Goal: Use online tool/utility: Use online tool/utility

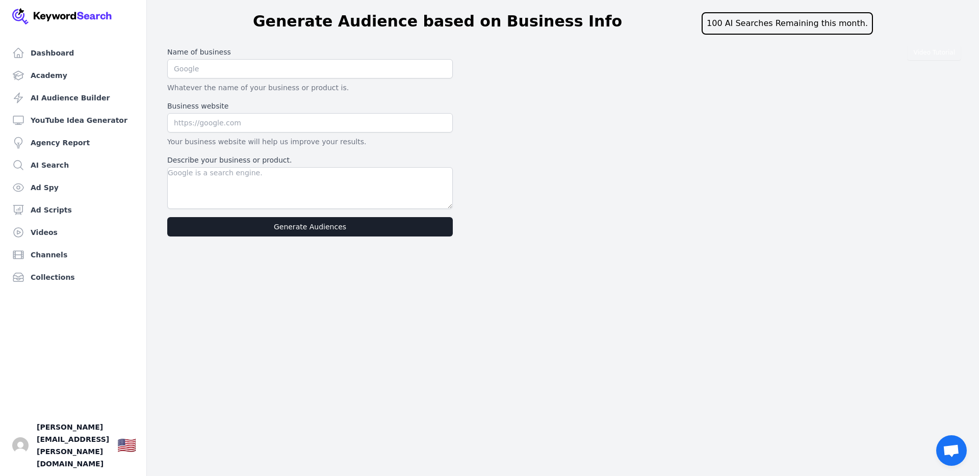
click at [201, 70] on input "text" at bounding box center [310, 68] width 286 height 19
type input "Video Progressions"
click at [233, 129] on input "text" at bounding box center [310, 122] width 286 height 19
type input "[URL][DOMAIN_NAME]"
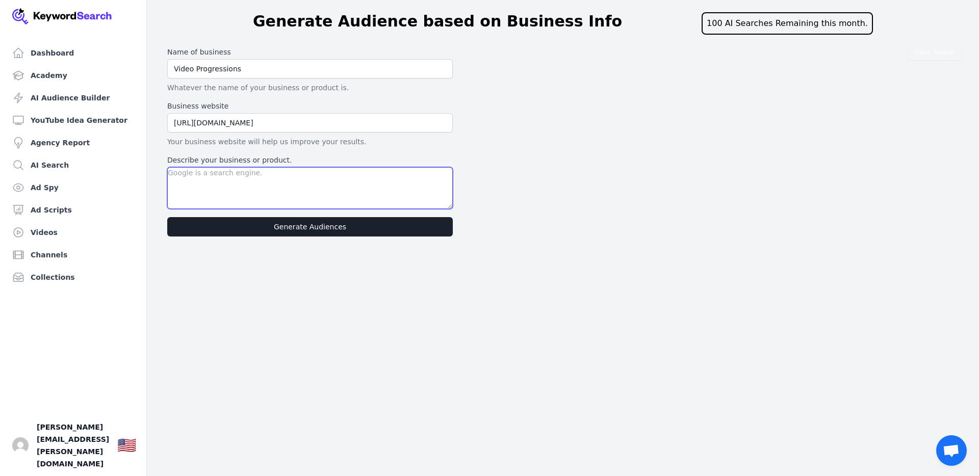
click at [203, 175] on textarea "Describe your business or product." at bounding box center [310, 188] width 286 height 42
drag, startPoint x: 395, startPoint y: 174, endPoint x: 394, endPoint y: 185, distance: 10.7
click at [394, 177] on textarea "A website that helps educate those that want to learn how to create a YouTube" at bounding box center [310, 188] width 286 height 42
click at [209, 182] on textarea "A website that helps educate those that want to learn how to create and optimiz…" at bounding box center [310, 188] width 286 height 42
click at [234, 183] on textarea "A website that helps educate those who want to learn how to create and optimize…" at bounding box center [310, 188] width 286 height 42
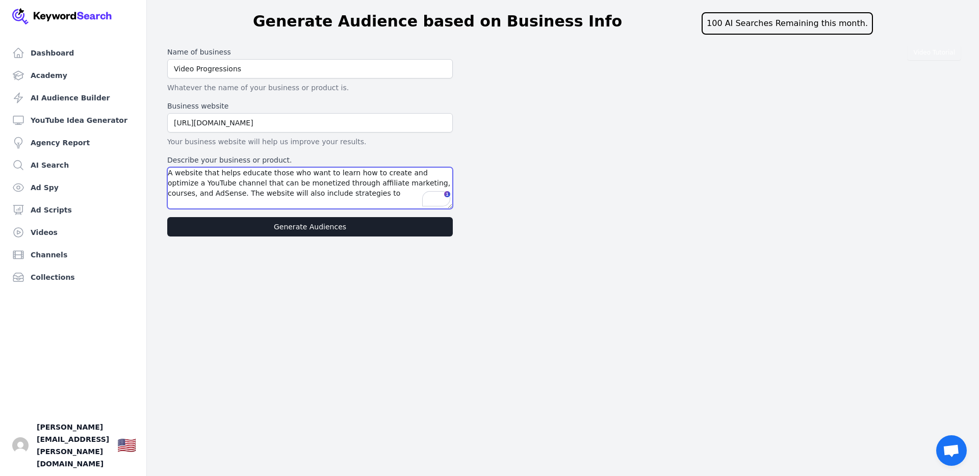
scroll to position [5, 0]
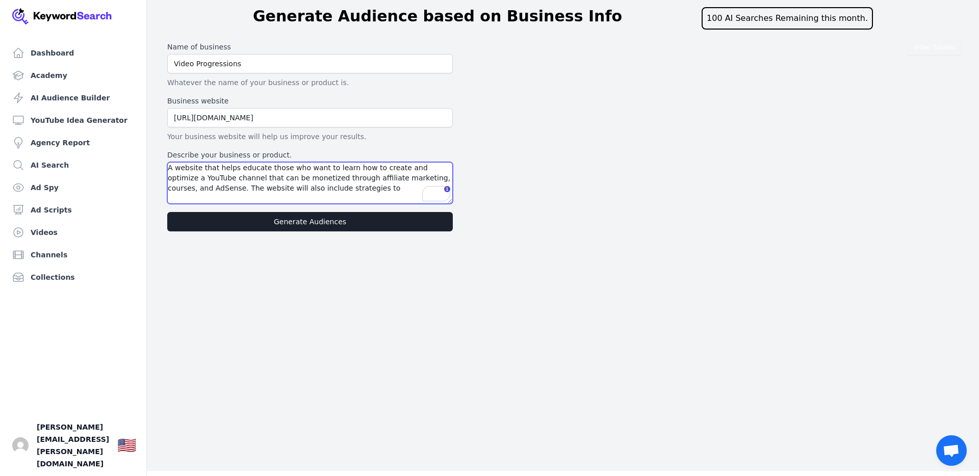
drag, startPoint x: 348, startPoint y: 188, endPoint x: 296, endPoint y: 188, distance: 51.5
click at [296, 188] on textarea "A website that helps educate those who want to learn how to create and optimize…" at bounding box center [310, 183] width 286 height 42
type textarea "A website that helps educate those who want to learn how to create and optimize…"
drag, startPoint x: 269, startPoint y: 197, endPoint x: 169, endPoint y: 168, distance: 104.6
click at [160, 165] on div "Dashboard Academy AI Audience Builder YouTube Idea Generator Agency Report AI S…" at bounding box center [489, 233] width 979 height 476
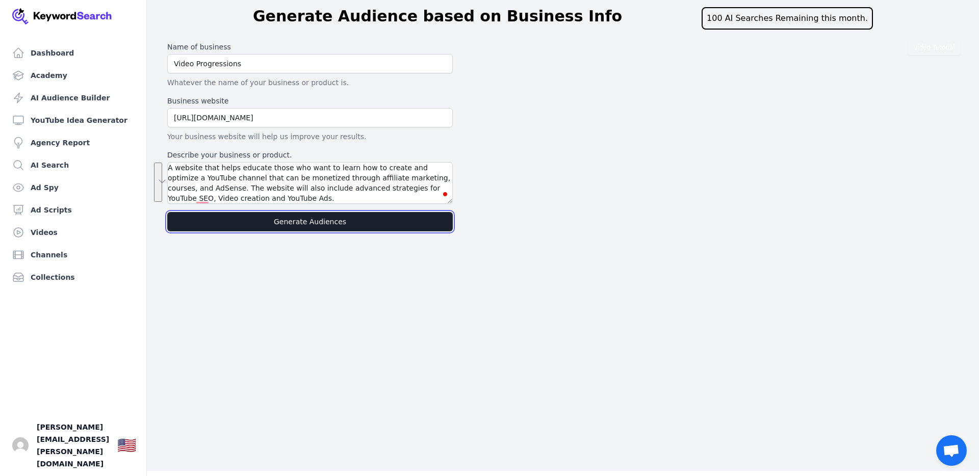
click at [296, 220] on button "Generate Audiences" at bounding box center [310, 221] width 286 height 19
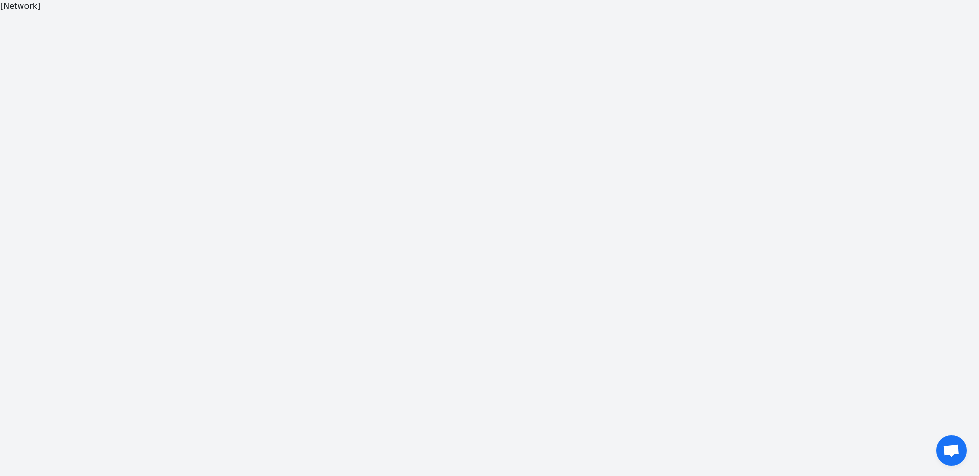
scroll to position [12, 0]
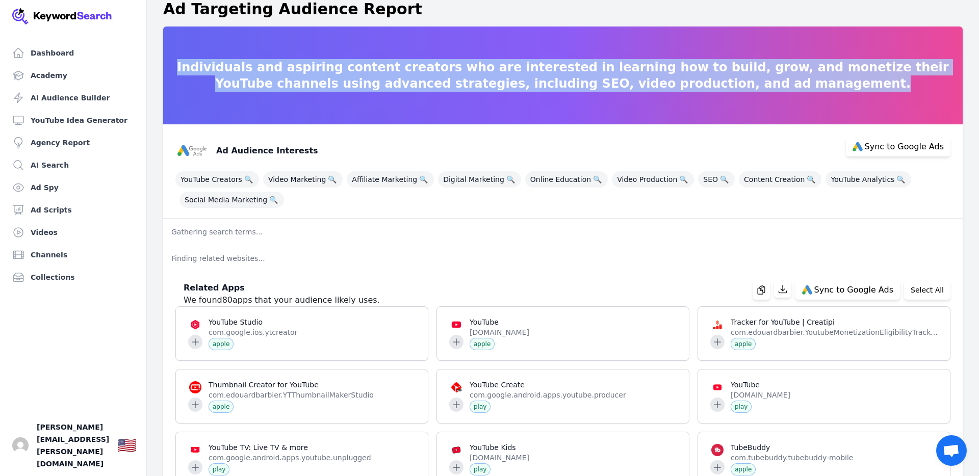
drag, startPoint x: 730, startPoint y: 82, endPoint x: 176, endPoint y: 69, distance: 553.9
click at [179, 69] on p "Individuals and aspiring content creators who are interested in learning how to…" at bounding box center [562, 75] width 799 height 33
